Goal: Feedback & Contribution: Leave review/rating

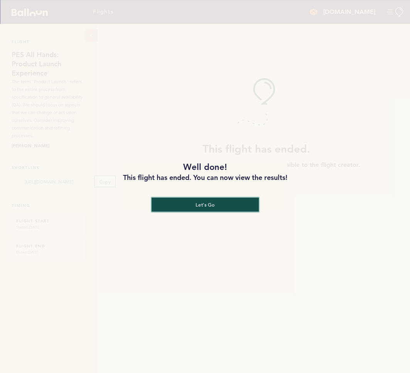
click at [200, 200] on button "let's go" at bounding box center [204, 204] width 107 height 14
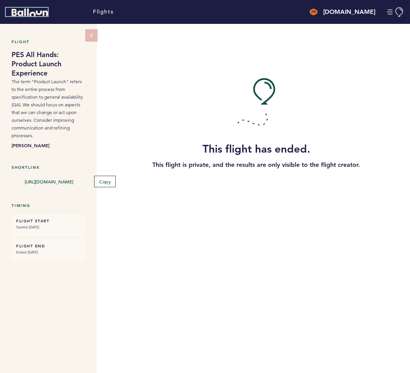
click at [24, 10] on icon "Balloon" at bounding box center [30, 12] width 36 height 8
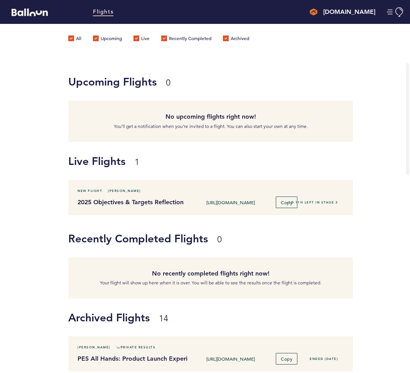
click at [355, 10] on h4 "[DOMAIN_NAME]" at bounding box center [349, 11] width 52 height 9
click at [391, 15] on button "Manage Account" at bounding box center [395, 12] width 17 height 10
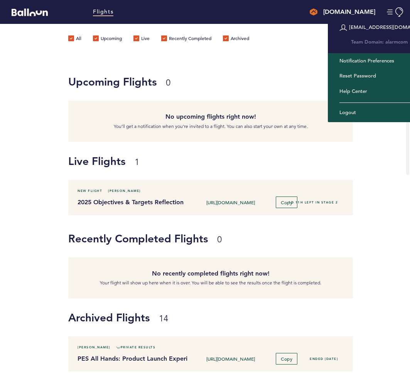
click at [352, 27] on div "[EMAIL_ADDRESS][DOMAIN_NAME]" at bounding box center [382, 27] width 108 height 20
click at [338, 27] on div "[EMAIL_ADDRESS][DOMAIN_NAME]" at bounding box center [382, 27] width 108 height 20
click at [339, 16] on div "[DOMAIN_NAME]" at bounding box center [343, 11] width 66 height 9
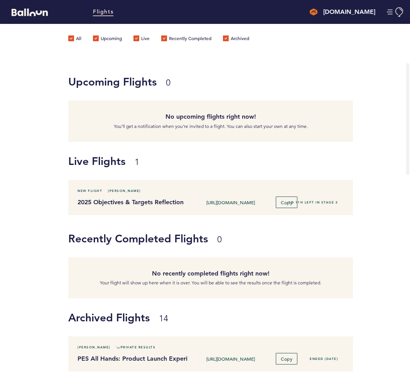
click at [317, 14] on img at bounding box center [314, 12] width 8 height 8
click at [98, 13] on link "Flights" at bounding box center [103, 12] width 20 height 8
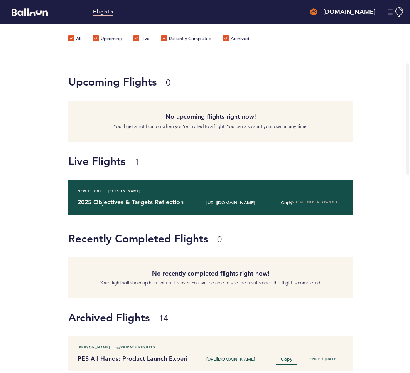
click at [237, 194] on div "New Flight [PERSON_NAME]" at bounding box center [211, 191] width 278 height 8
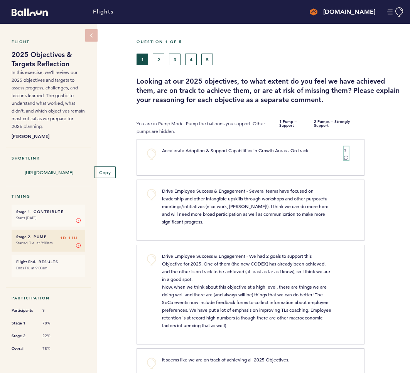
click at [344, 156] on icon at bounding box center [346, 157] width 4 height 3
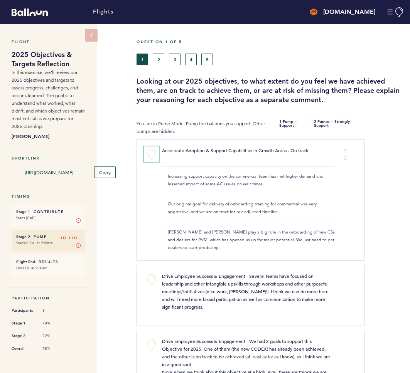
click at [153, 153] on button "+0" at bounding box center [151, 153] width 15 height 15
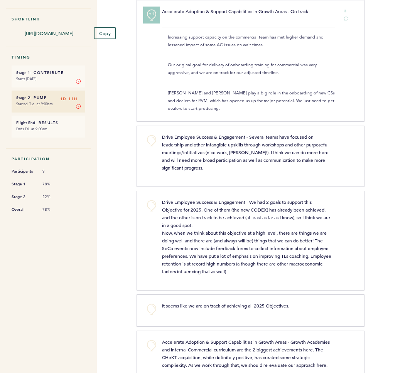
scroll to position [140, 0]
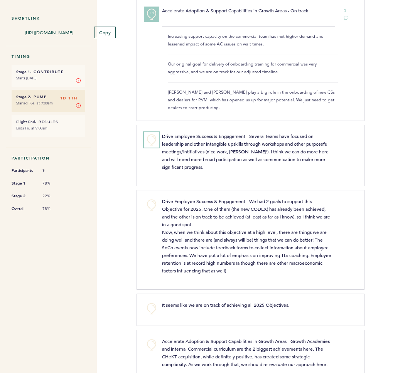
click at [149, 138] on button "+0" at bounding box center [151, 139] width 15 height 15
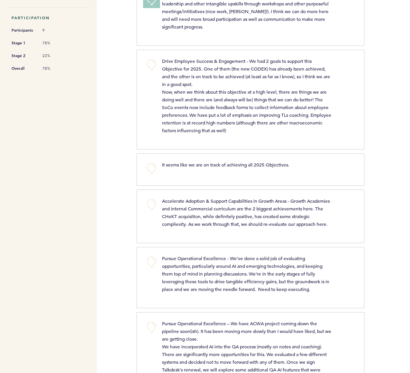
scroll to position [281, 0]
click at [151, 212] on button "+0" at bounding box center [151, 204] width 15 height 15
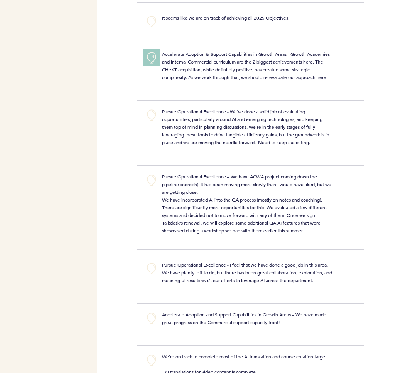
scroll to position [428, 0]
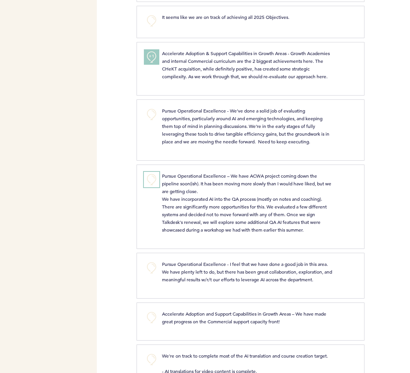
click at [149, 187] on button "+0" at bounding box center [151, 179] width 15 height 15
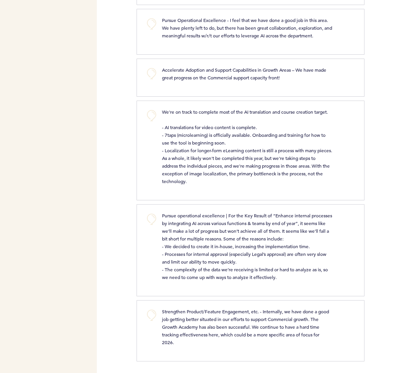
scroll to position [702, 0]
click at [149, 315] on button "+0" at bounding box center [151, 315] width 15 height 15
click at [151, 223] on button "+0" at bounding box center [151, 219] width 15 height 15
click at [151, 223] on button "+1" at bounding box center [151, 219] width 15 height 15
click at [151, 223] on button "+2" at bounding box center [151, 219] width 15 height 15
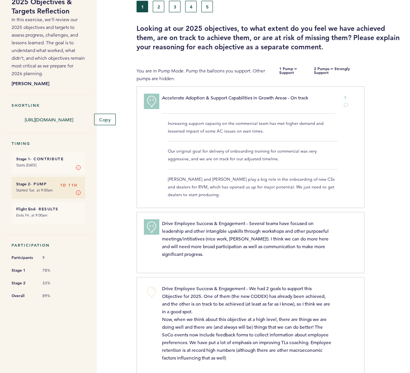
scroll to position [0, 0]
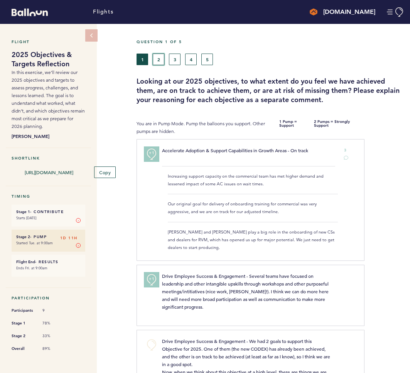
click at [162, 56] on button "2" at bounding box center [159, 60] width 12 height 12
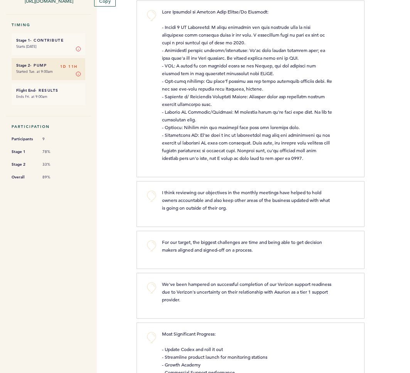
scroll to position [172, 0]
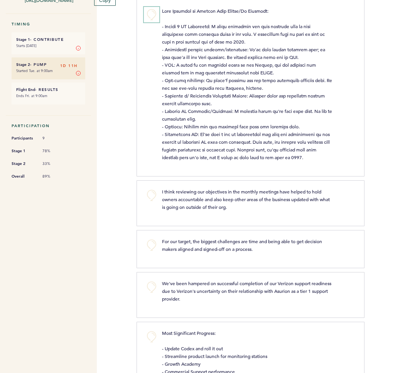
click at [152, 10] on button "+0" at bounding box center [151, 14] width 15 height 15
click at [152, 10] on span "+1" at bounding box center [151, 14] width 5 height 8
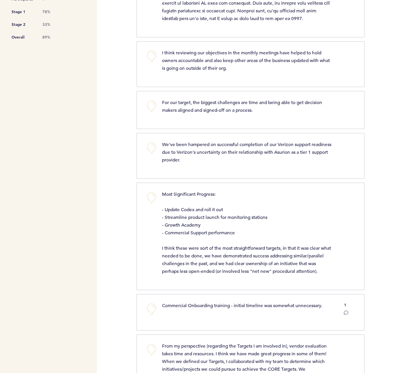
scroll to position [313, 0]
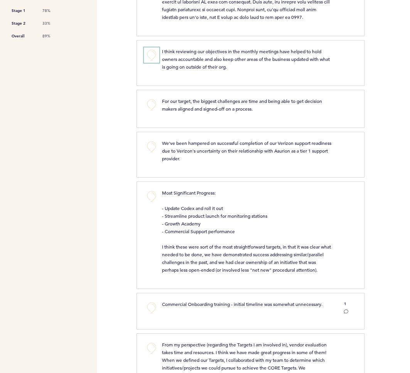
click at [155, 54] on button "+0" at bounding box center [151, 54] width 15 height 15
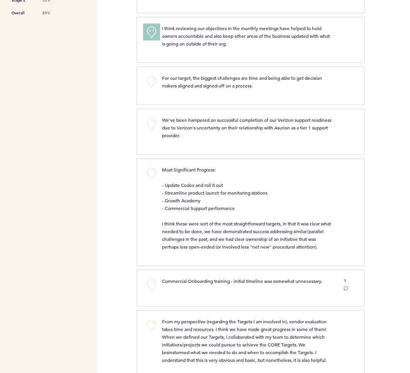
scroll to position [318, 0]
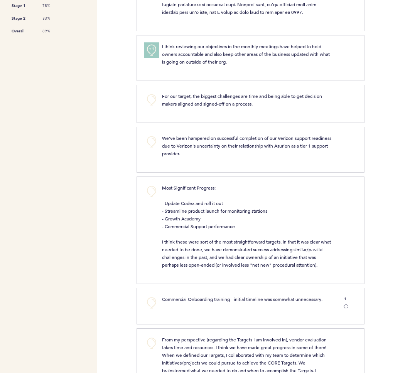
click at [157, 52] on div "I think reviewing our objectives in the monthly meetings have helped to hold ow…" at bounding box center [247, 53] width 182 height 23
click at [153, 49] on span "+1" at bounding box center [151, 49] width 5 height 8
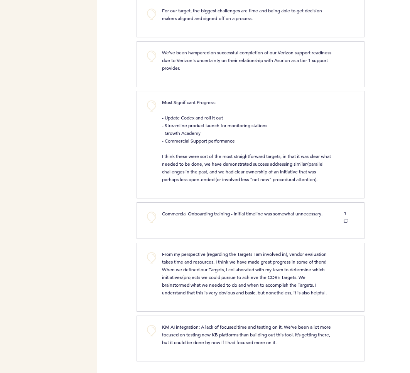
scroll to position [410, 0]
click at [347, 220] on icon at bounding box center [345, 221] width 5 height 5
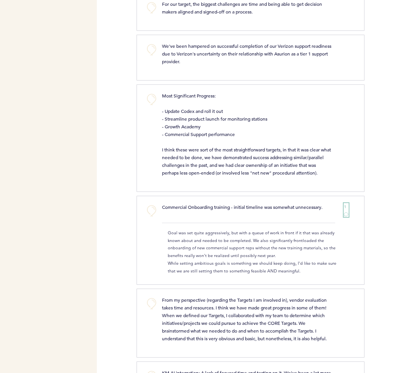
click at [347, 217] on icon at bounding box center [345, 214] width 5 height 5
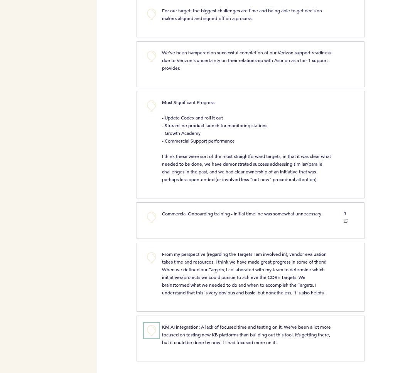
click at [151, 335] on button "+0" at bounding box center [151, 330] width 15 height 15
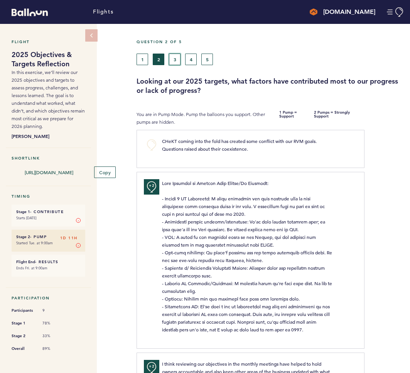
click at [174, 58] on button "3" at bounding box center [175, 60] width 12 height 12
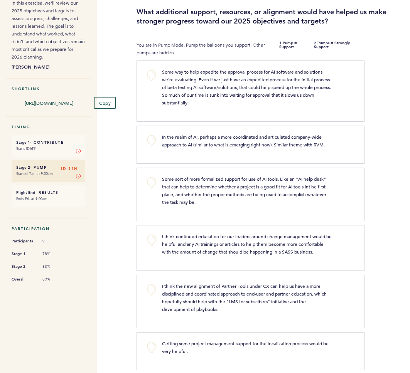
scroll to position [79, 0]
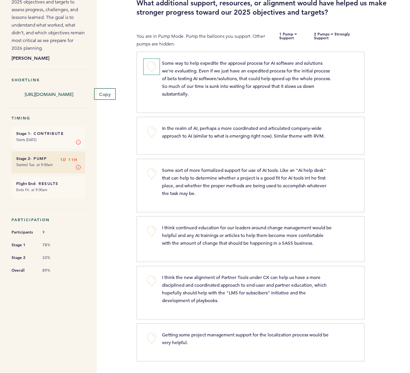
click at [151, 67] on button "+0" at bounding box center [151, 66] width 15 height 15
click at [154, 132] on button "+0" at bounding box center [151, 131] width 15 height 15
click at [0, 0] on span "+0" at bounding box center [0, 0] width 0 height 0
click at [150, 170] on button "+0" at bounding box center [151, 173] width 15 height 15
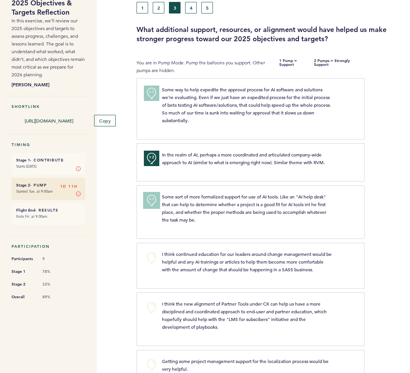
scroll to position [0, 0]
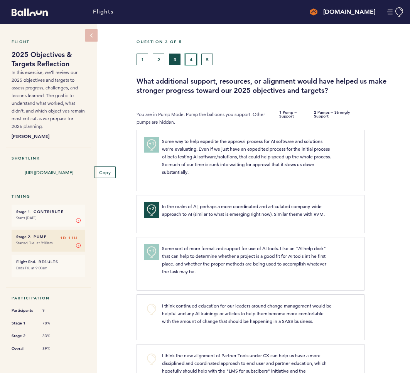
click at [192, 61] on button "4" at bounding box center [191, 60] width 12 height 12
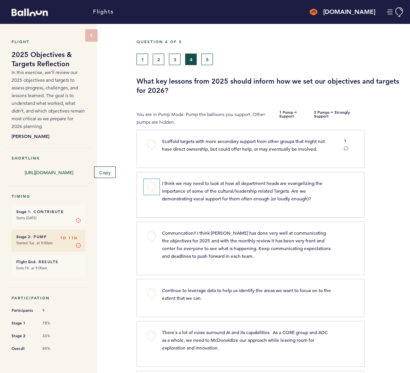
click at [150, 187] on button "+0" at bounding box center [151, 186] width 15 height 15
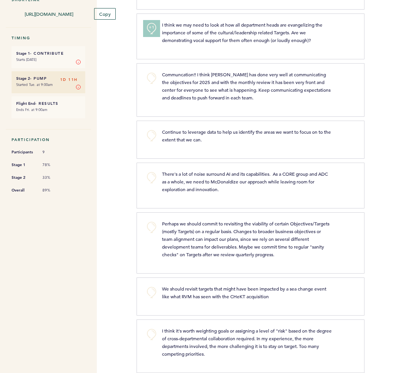
scroll to position [170, 0]
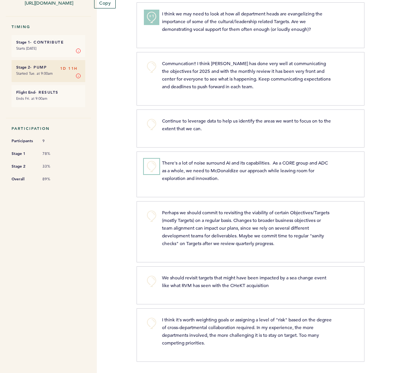
click at [153, 168] on button "+0" at bounding box center [151, 166] width 15 height 15
click at [153, 216] on button "+0" at bounding box center [151, 216] width 15 height 15
click at [153, 216] on span "+1" at bounding box center [151, 215] width 5 height 8
click at [152, 321] on button "+0" at bounding box center [151, 323] width 15 height 15
click at [152, 321] on span "+1" at bounding box center [151, 322] width 5 height 8
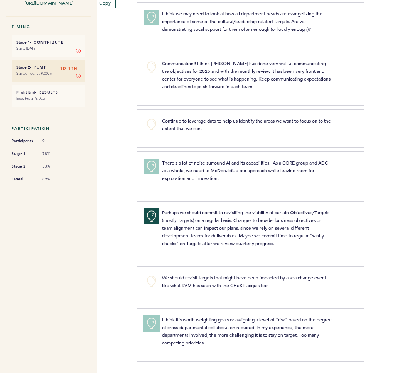
scroll to position [0, 0]
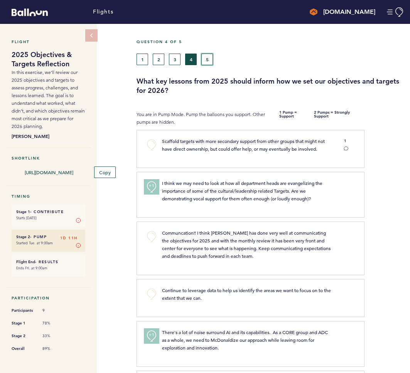
click at [212, 59] on button "5" at bounding box center [207, 60] width 12 height 12
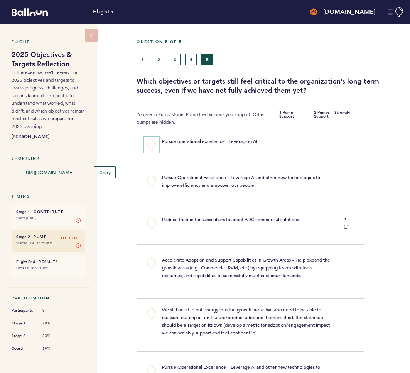
click at [150, 147] on button "+0" at bounding box center [151, 144] width 15 height 15
click at [150, 147] on span "+1" at bounding box center [151, 144] width 5 height 8
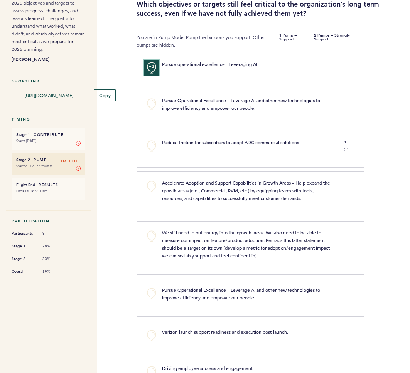
scroll to position [78, 0]
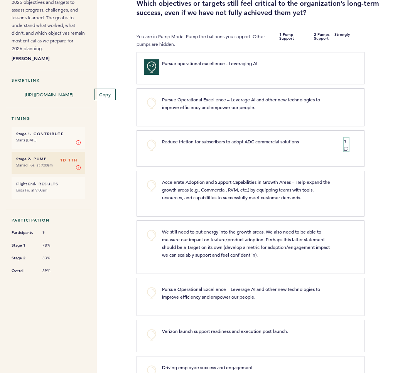
click at [348, 143] on button "1" at bounding box center [345, 145] width 5 height 14
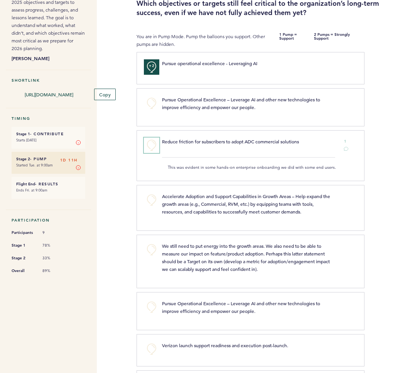
click at [153, 141] on button "+0" at bounding box center [151, 145] width 15 height 15
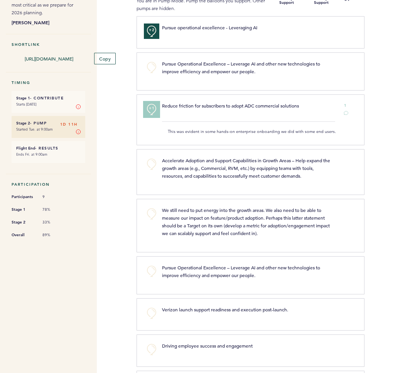
scroll to position [115, 0]
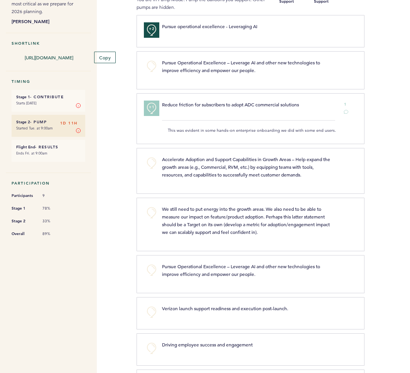
click at [201, 218] on p "We still need to put energy into the growth areas. We also need to be able to m…" at bounding box center [247, 220] width 170 height 31
click at [148, 209] on button "+0" at bounding box center [151, 212] width 15 height 15
click at [148, 209] on button "+1" at bounding box center [151, 212] width 15 height 15
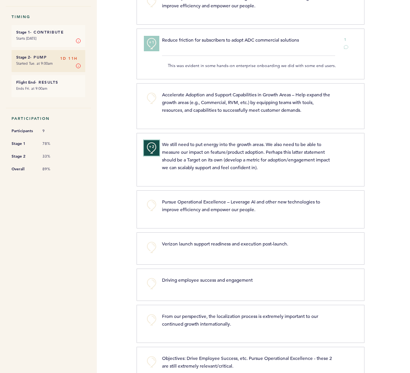
scroll to position [202, 0]
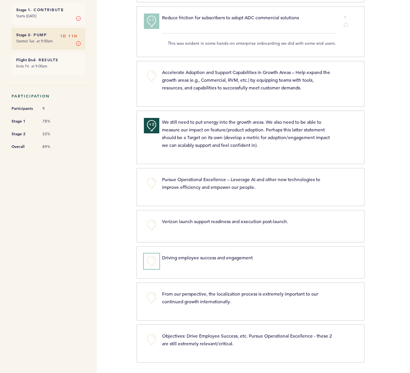
click at [151, 261] on button "+0" at bounding box center [151, 261] width 15 height 15
click at [154, 298] on button "+0" at bounding box center [151, 297] width 15 height 15
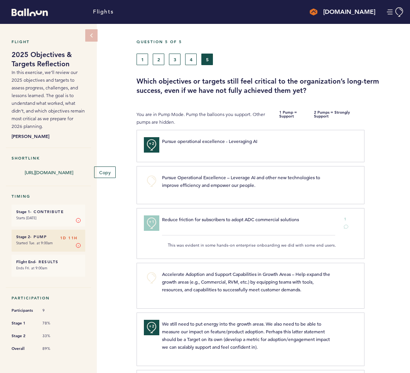
click at [340, 43] on h5 "Question 5 of 5" at bounding box center [270, 41] width 268 height 5
